Goal: Check status: Check status

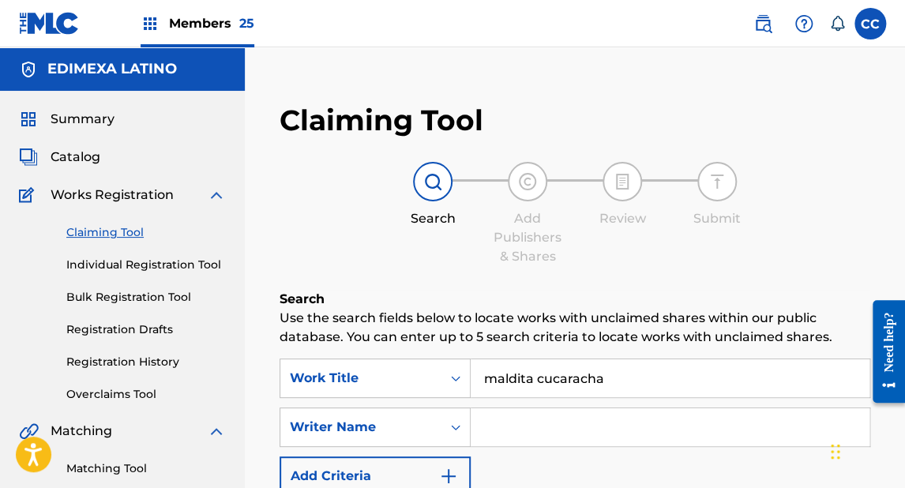
click at [93, 156] on span "Catalog" at bounding box center [76, 157] width 50 height 19
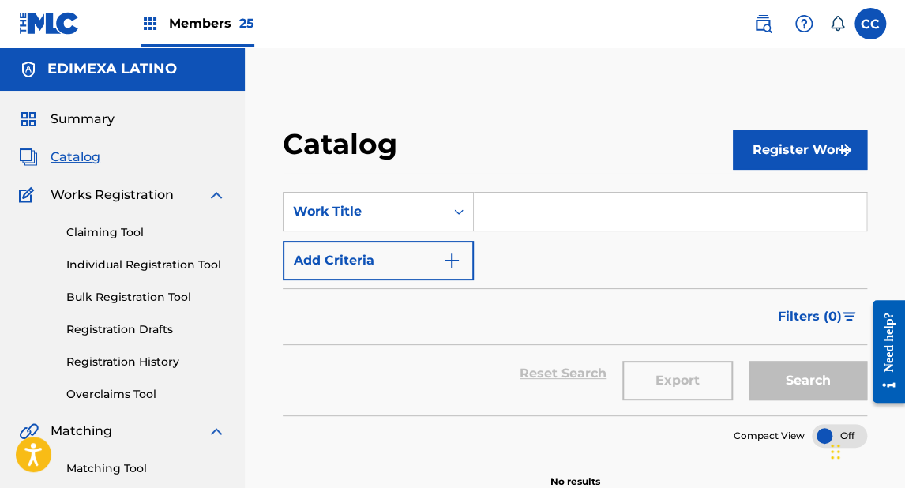
drag, startPoint x: 71, startPoint y: 28, endPoint x: 81, endPoint y: 28, distance: 9.5
click at [71, 28] on img at bounding box center [49, 23] width 61 height 23
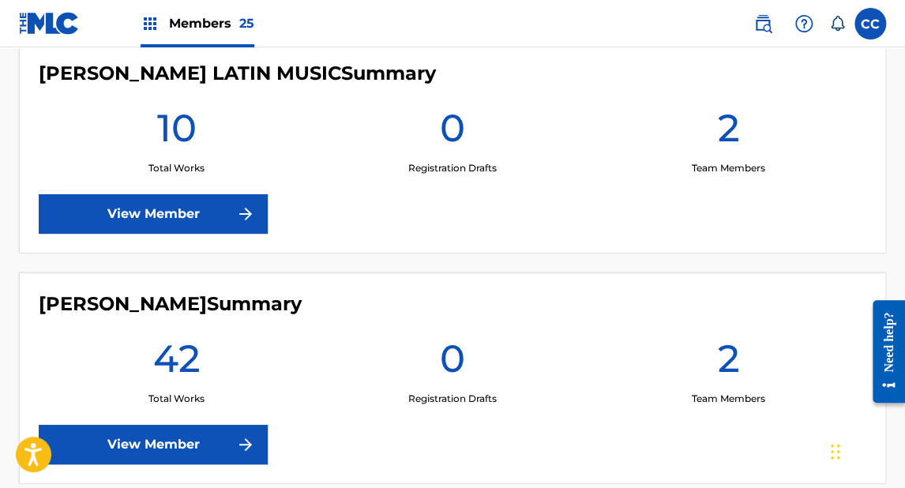
scroll to position [4612, 0]
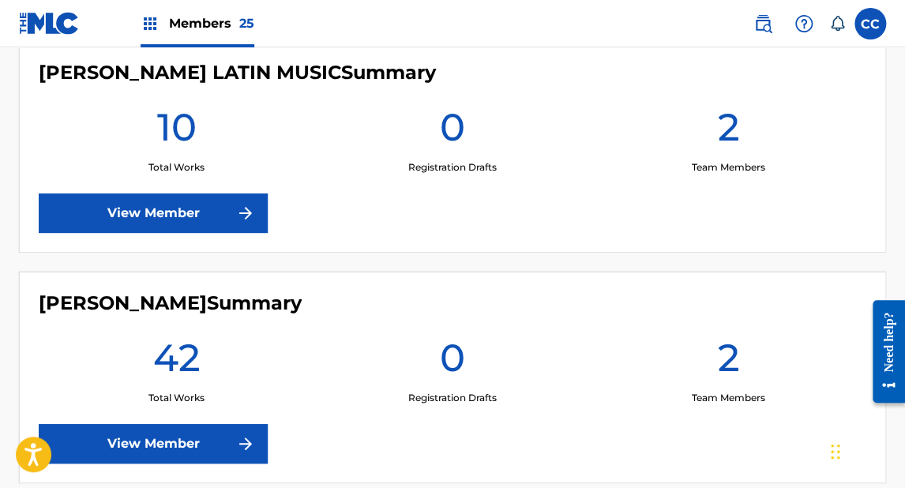
click at [172, 216] on link "View Member" at bounding box center [153, 212] width 229 height 39
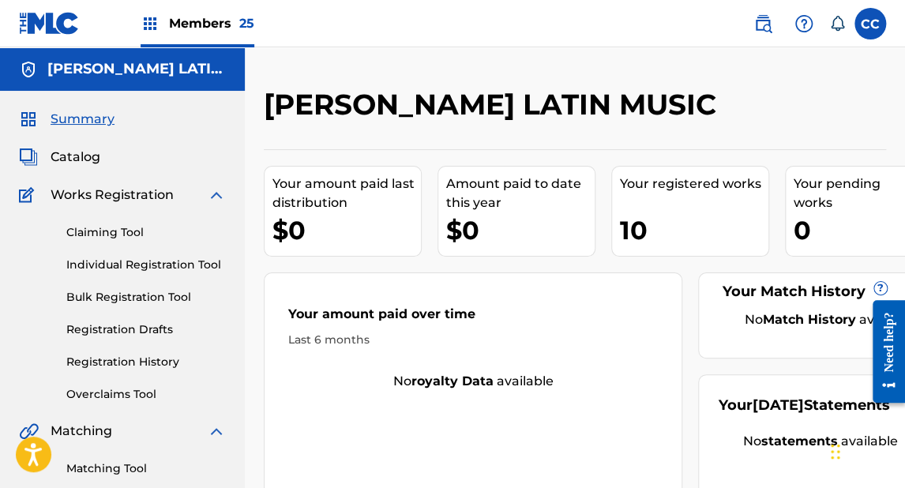
click at [77, 152] on span "Catalog" at bounding box center [76, 157] width 50 height 19
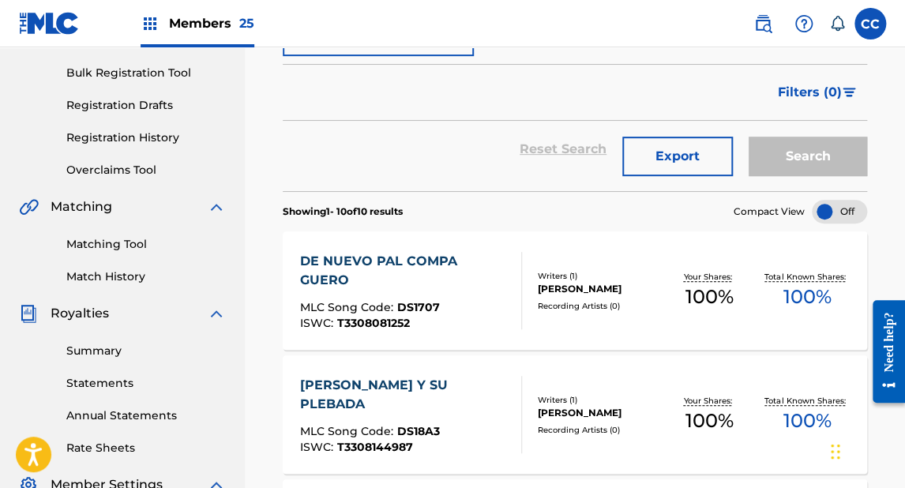
scroll to position [253, 0]
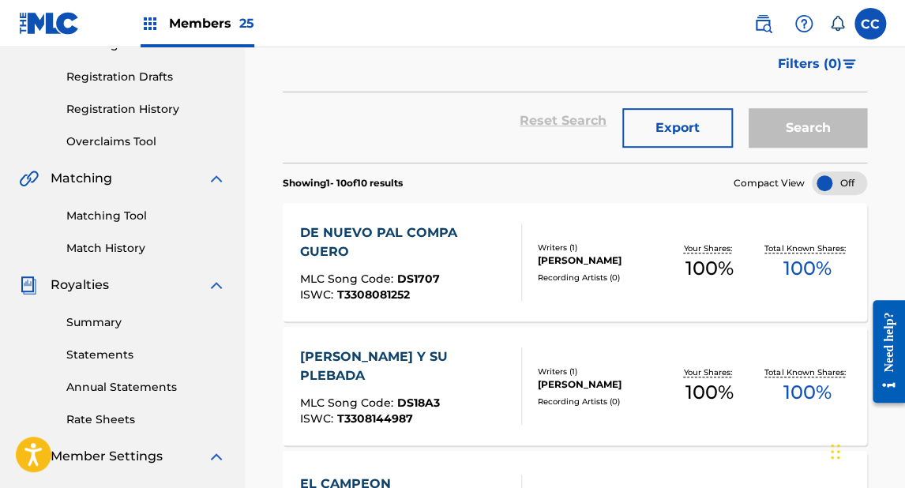
click at [138, 107] on link "Registration History" at bounding box center [146, 109] width 160 height 17
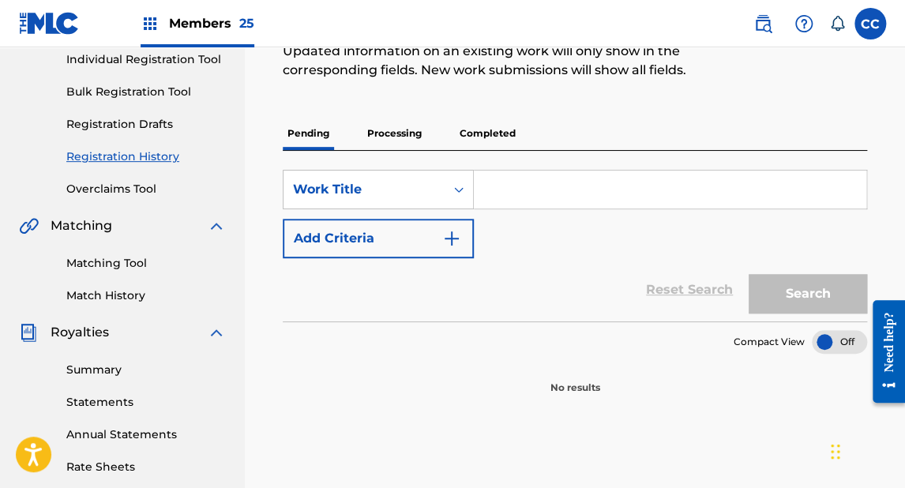
scroll to position [190, 0]
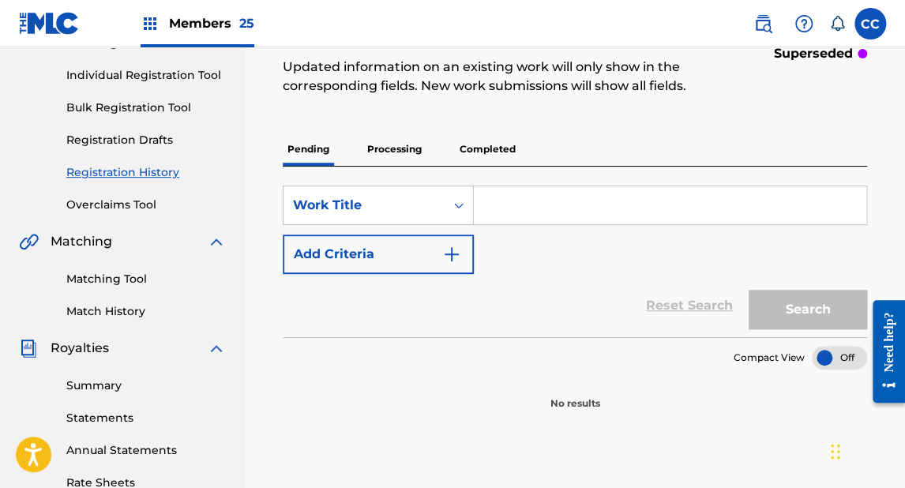
click at [493, 151] on p "Completed" at bounding box center [488, 149] width 66 height 33
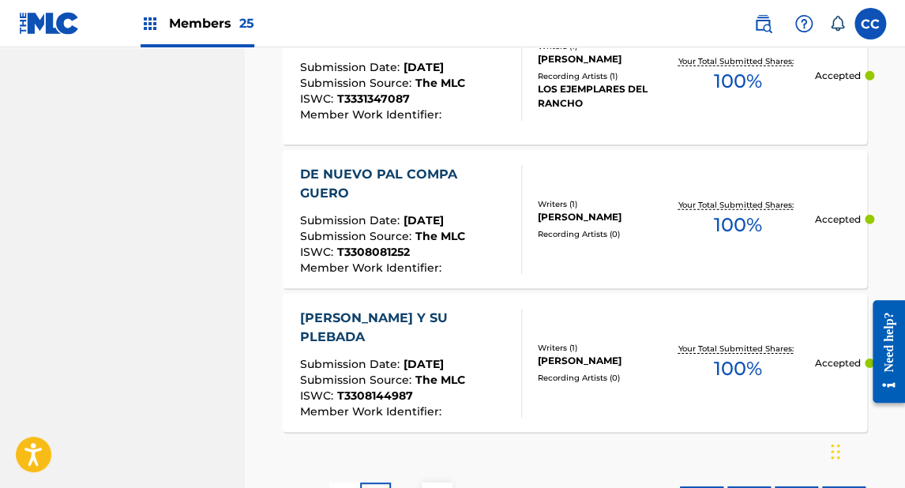
scroll to position [1630, 0]
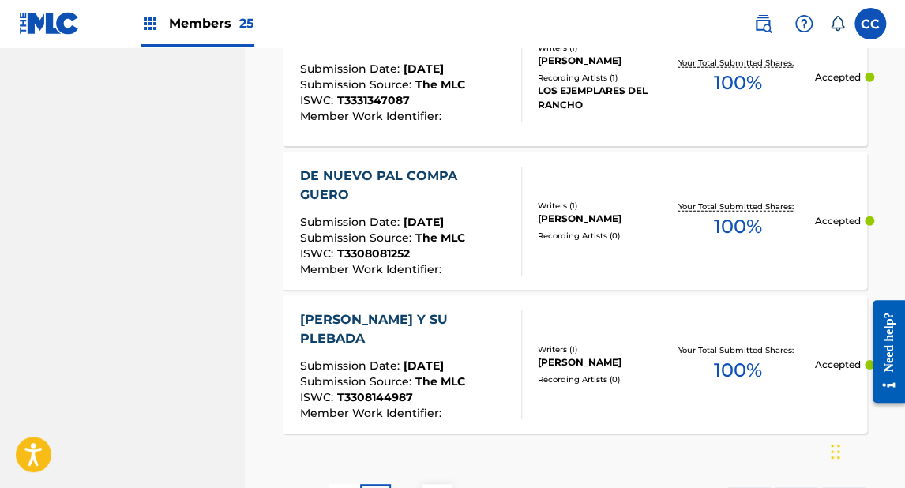
click at [419, 174] on div "DE NUEVO PAL COMPA GUERO" at bounding box center [404, 186] width 208 height 38
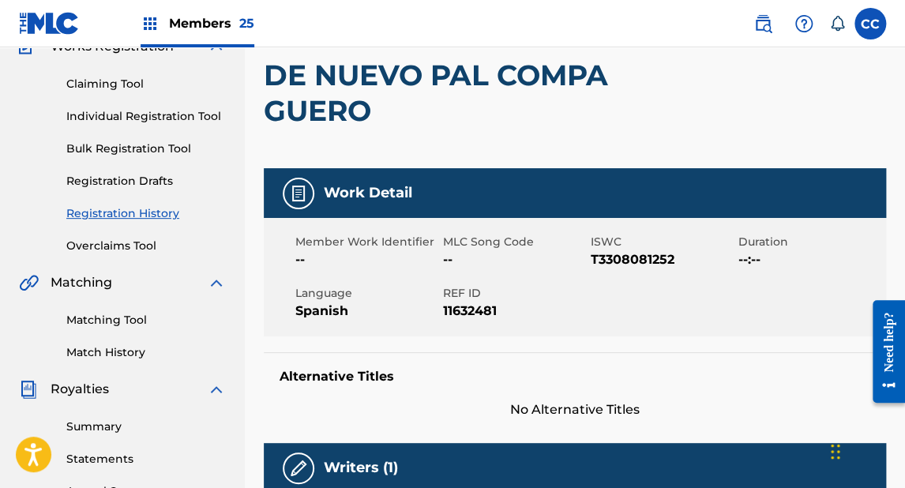
scroll to position [190, 0]
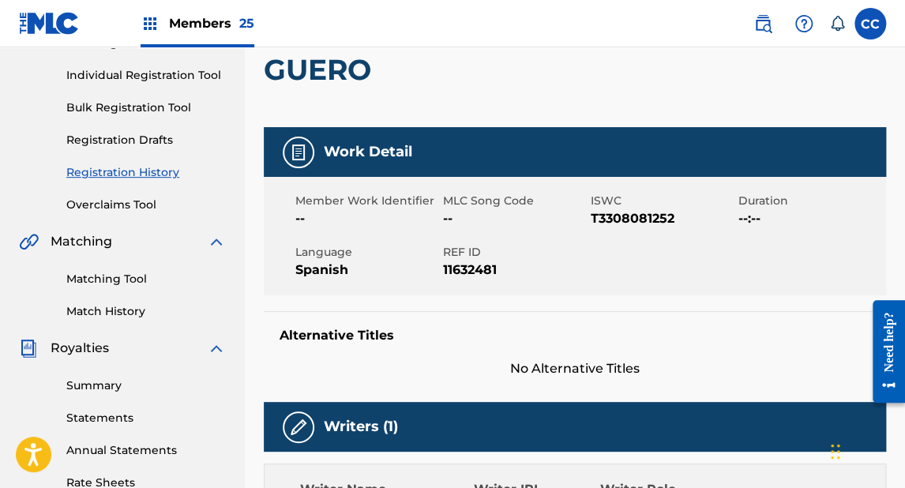
click at [156, 170] on link "Registration History" at bounding box center [146, 172] width 160 height 17
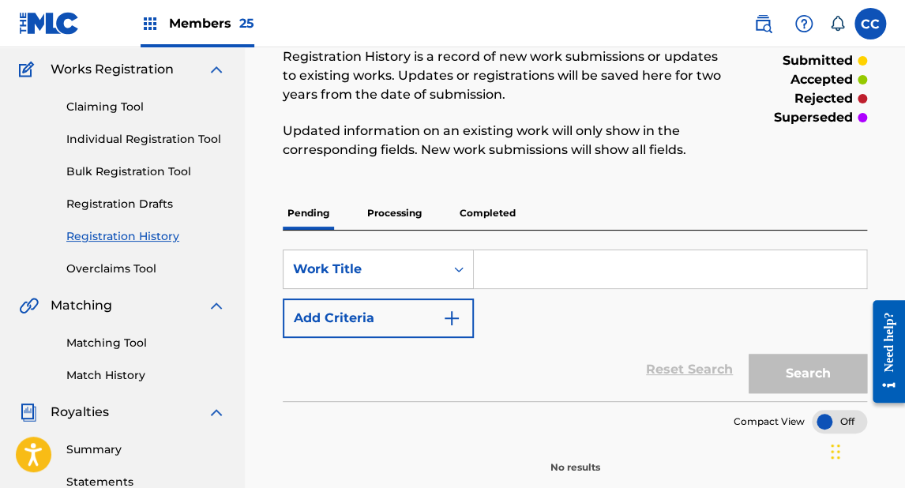
scroll to position [126, 0]
click at [483, 210] on p "Completed" at bounding box center [488, 212] width 66 height 33
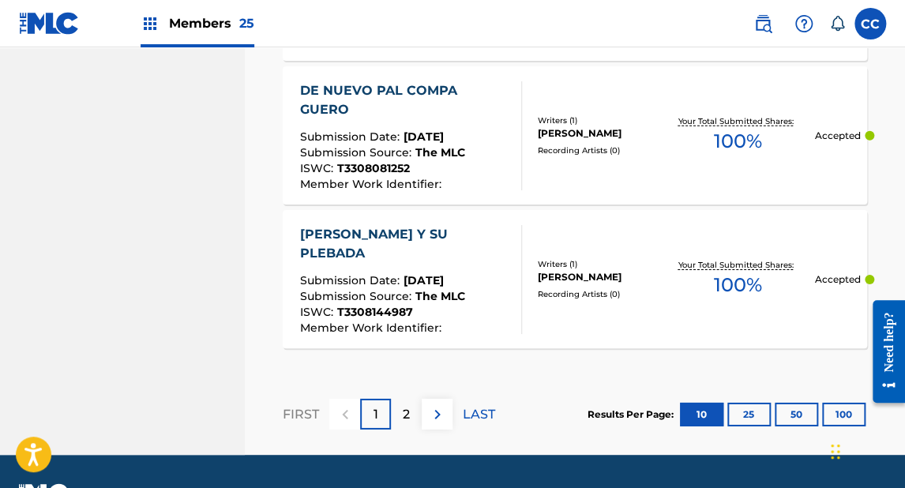
scroll to position [1693, 0]
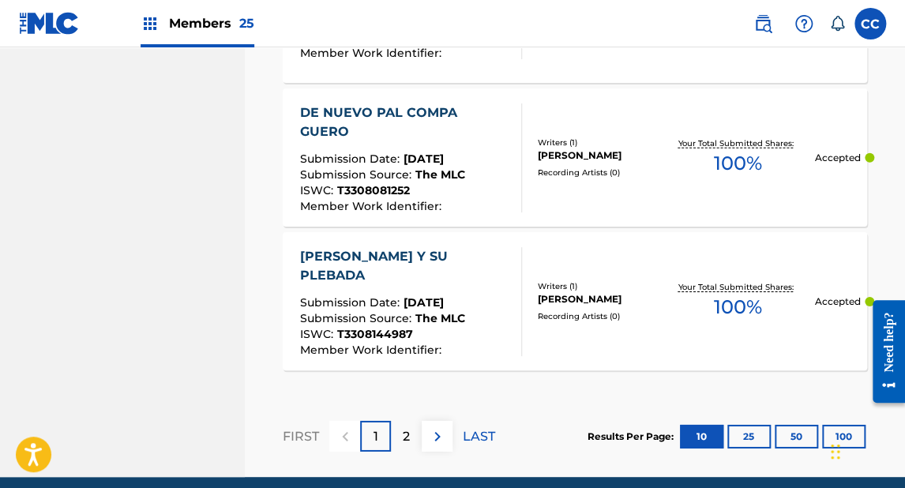
click at [433, 108] on div "DE NUEVO PAL COMPA GUERO" at bounding box center [404, 122] width 208 height 38
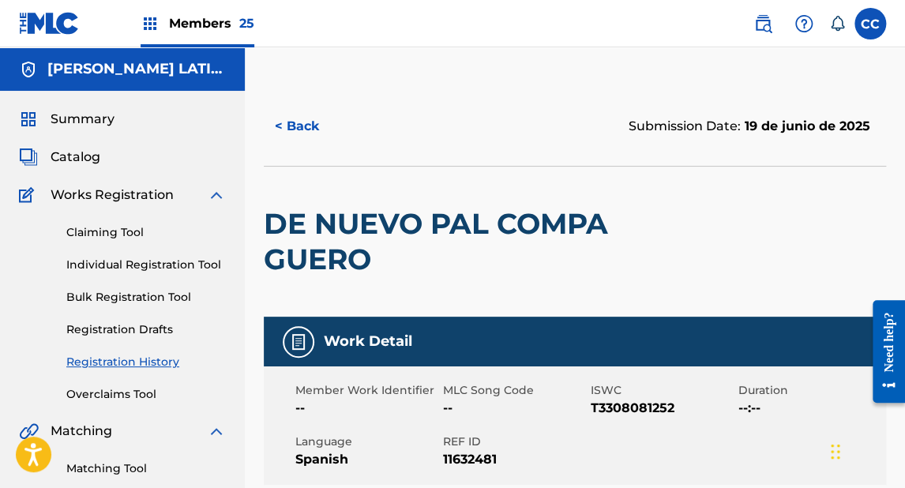
click at [92, 155] on span "Catalog" at bounding box center [76, 157] width 50 height 19
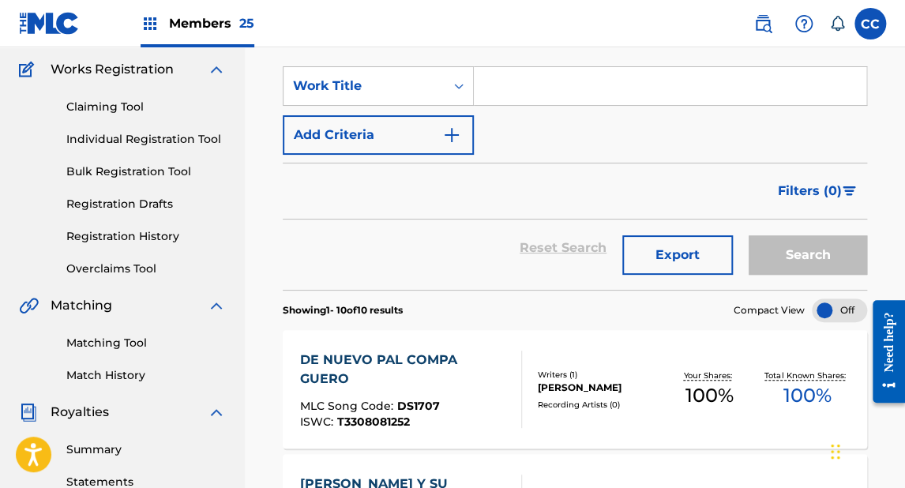
scroll to position [126, 0]
click at [148, 236] on link "Registration History" at bounding box center [146, 235] width 160 height 17
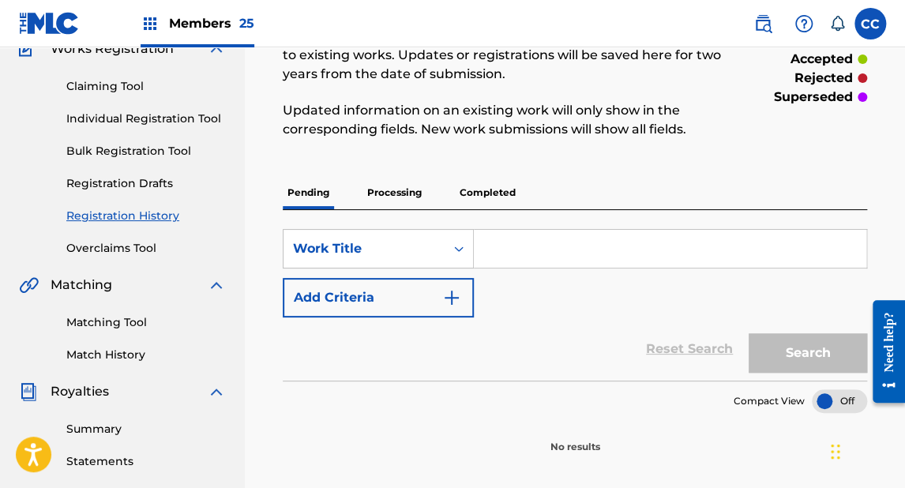
scroll to position [111, 0]
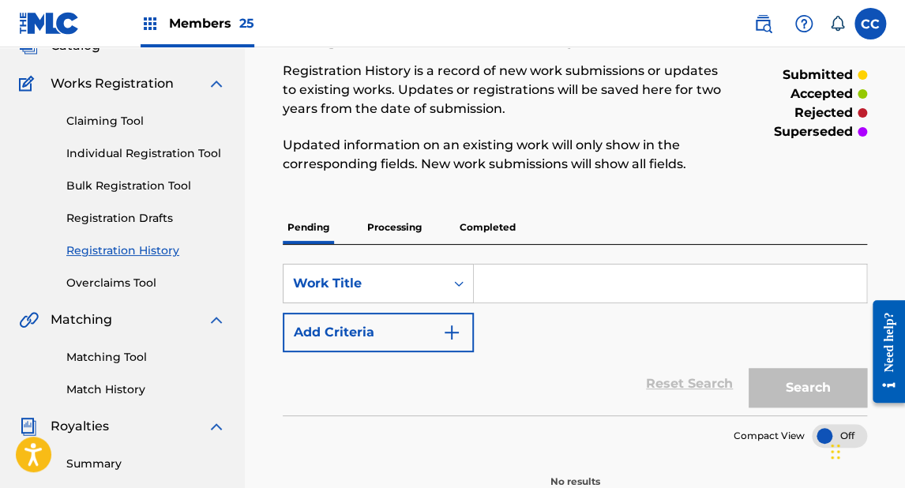
click at [491, 227] on p "Completed" at bounding box center [488, 227] width 66 height 33
